Goal: Task Accomplishment & Management: Use online tool/utility

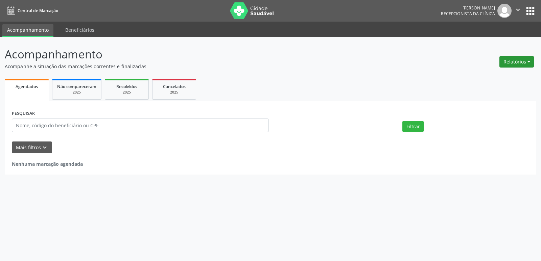
click at [513, 62] on button "Relatórios" at bounding box center [516, 61] width 34 height 11
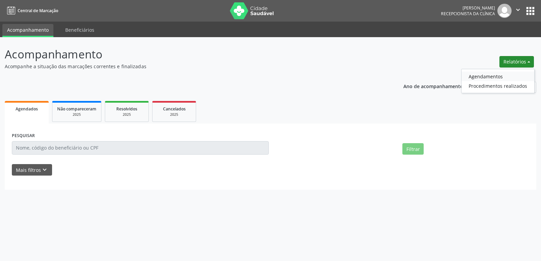
click at [485, 76] on link "Agendamentos" at bounding box center [497, 76] width 73 height 9
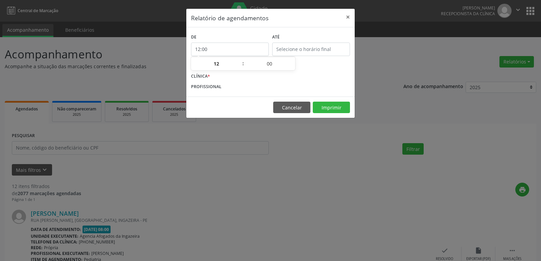
click at [218, 49] on input "12:00" at bounding box center [230, 50] width 78 height 14
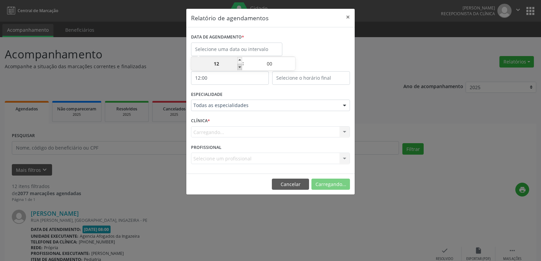
click at [240, 69] on span at bounding box center [239, 67] width 5 height 7
type input "11:00"
type input "11"
click at [240, 69] on span at bounding box center [239, 67] width 5 height 7
type input "10:00"
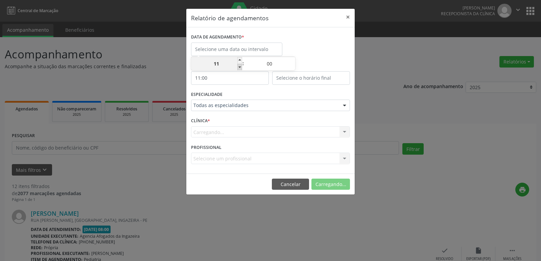
type input "10"
click at [240, 69] on span at bounding box center [239, 67] width 5 height 7
type input "09:00"
type input "09"
click at [240, 69] on span at bounding box center [239, 67] width 5 height 7
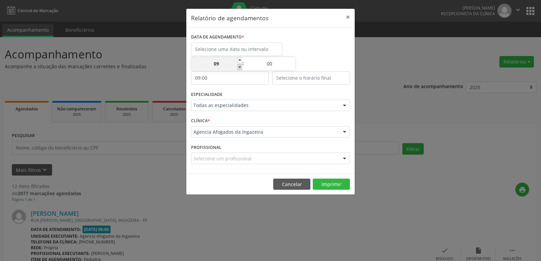
type input "08:00"
type input "08"
click at [325, 59] on div "DATA DE AGENDAMENTO *" at bounding box center [270, 46] width 162 height 29
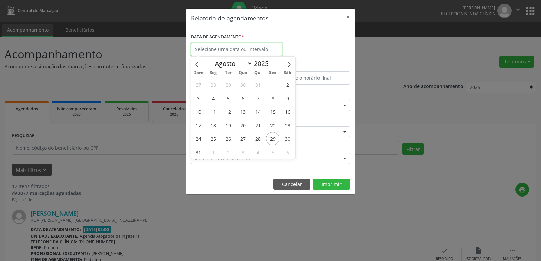
click at [235, 49] on input "text" at bounding box center [236, 50] width 91 height 14
click at [273, 136] on span "29" at bounding box center [272, 138] width 13 height 13
type input "29/08/2025"
click at [273, 136] on span "29" at bounding box center [272, 138] width 13 height 13
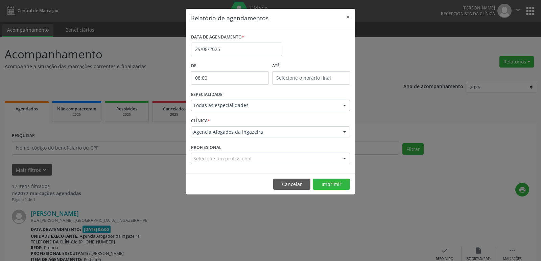
click at [345, 106] on div at bounding box center [344, 105] width 10 height 11
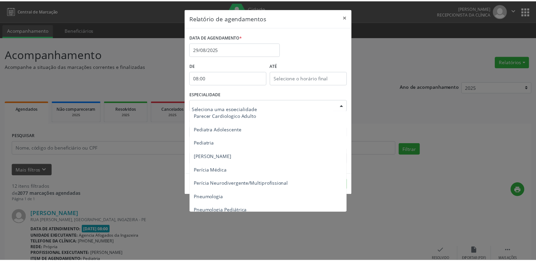
scroll to position [1014, 0]
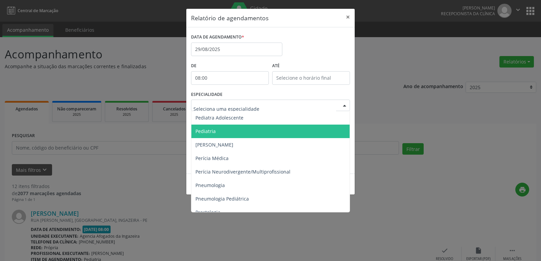
click at [203, 130] on span "Pediatria" at bounding box center [205, 131] width 20 height 6
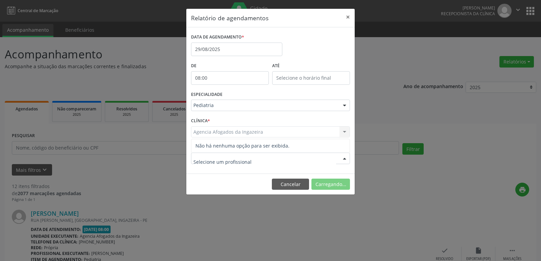
click at [345, 155] on div at bounding box center [344, 158] width 10 height 11
click at [328, 181] on button "Imprimir" at bounding box center [331, 184] width 37 height 11
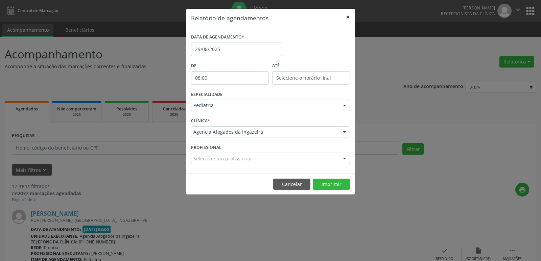
click at [348, 17] on button "×" at bounding box center [348, 17] width 14 height 17
